Goal: Navigation & Orientation: Find specific page/section

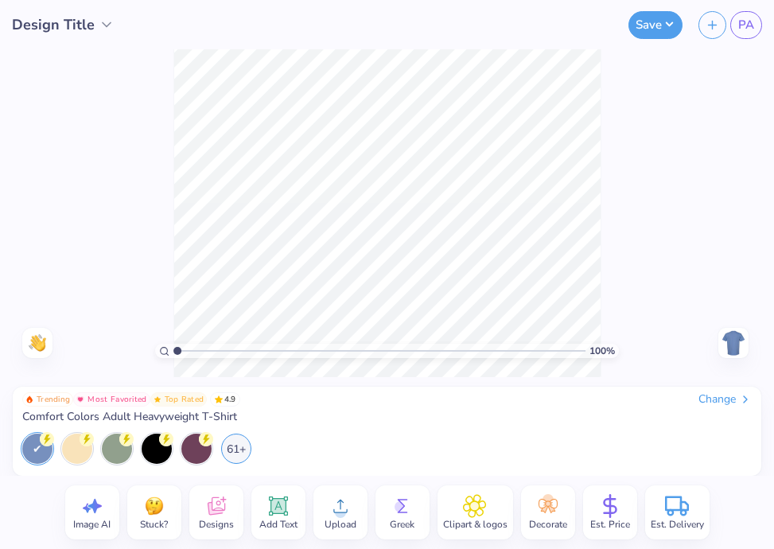
click at [750, 343] on div "Back" at bounding box center [733, 343] width 37 height 30
click at [726, 408] on div "Trending Most Favorited Top Rated 4.9 Change Comfort Colors Adult Heavyweight T…" at bounding box center [387, 408] width 730 height 32
click at [725, 395] on div "Change" at bounding box center [725, 399] width 53 height 14
